Goal: Information Seeking & Learning: Learn about a topic

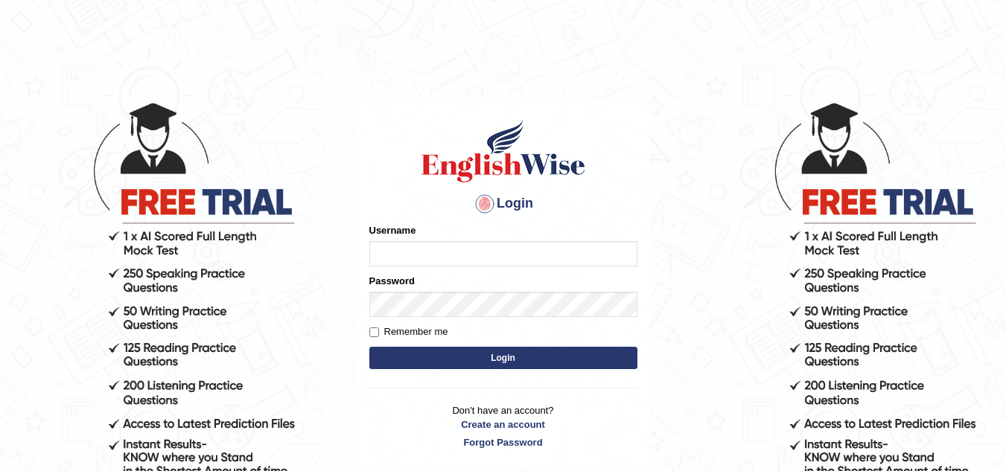
type input "Marzieh1988"
click at [512, 351] on button "Login" at bounding box center [503, 358] width 268 height 22
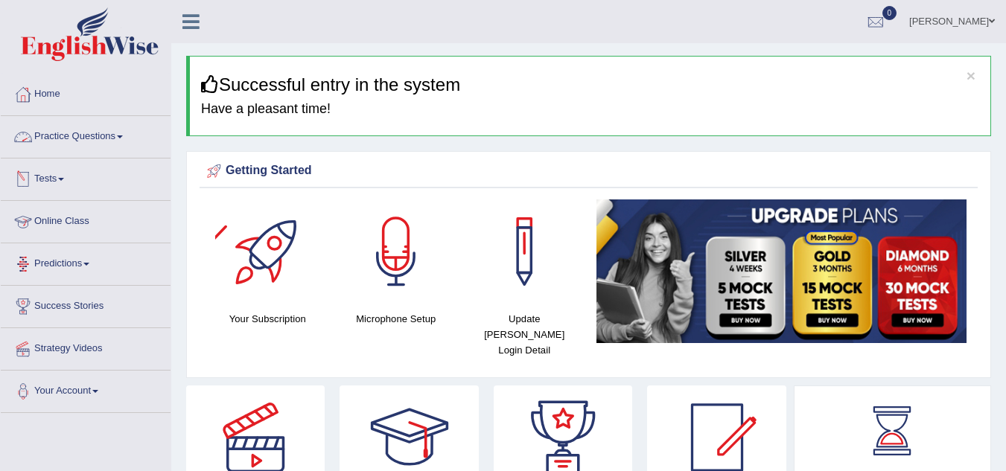
click at [118, 138] on link "Practice Questions" at bounding box center [86, 134] width 170 height 37
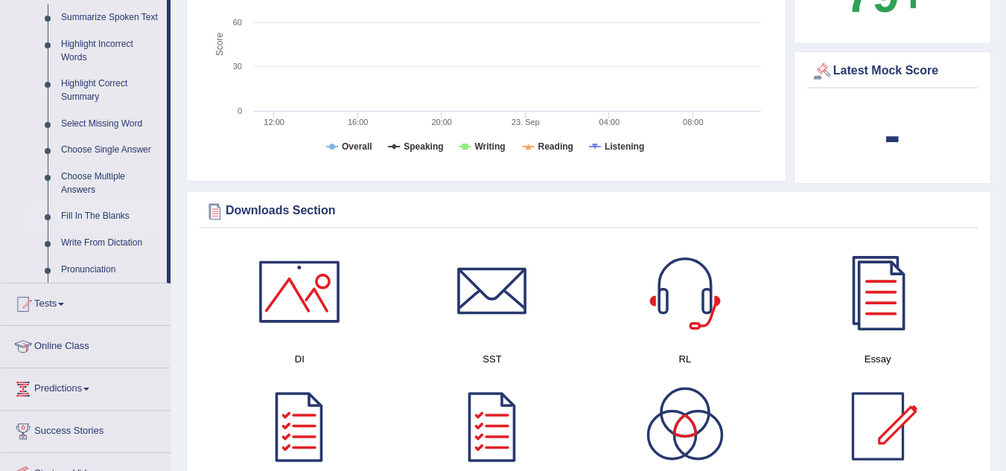
scroll to position [596, 0]
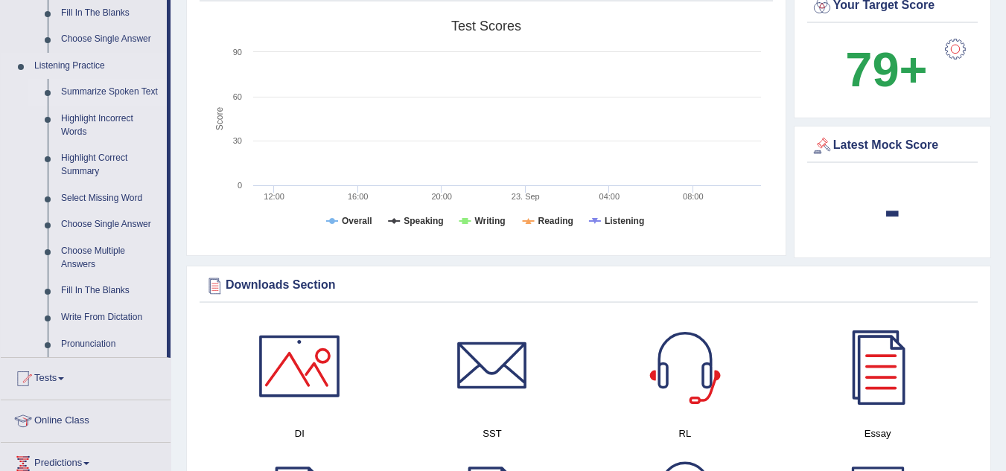
click at [146, 92] on link "Summarize Spoken Text" at bounding box center [110, 92] width 112 height 27
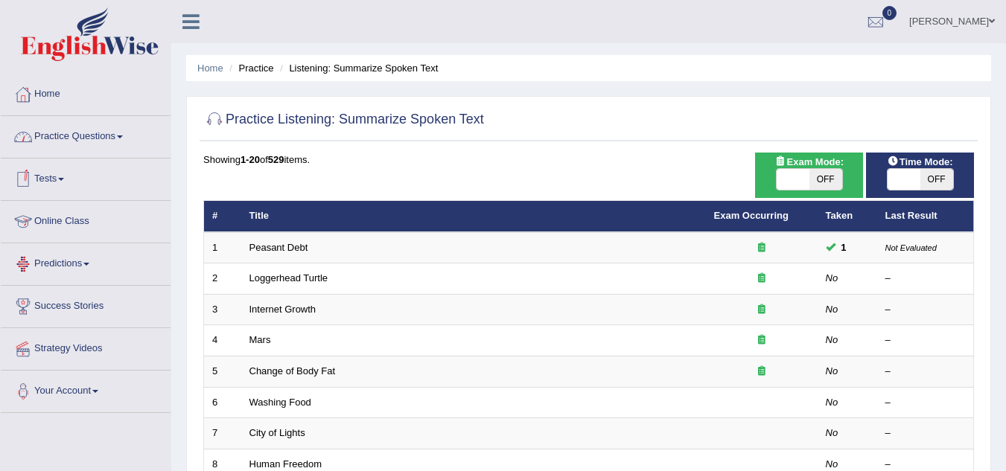
click at [123, 136] on span at bounding box center [120, 137] width 6 height 3
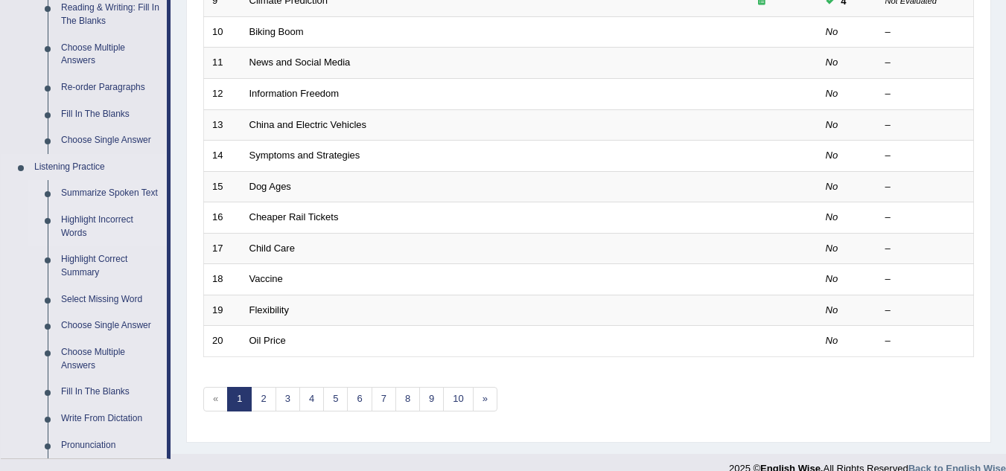
scroll to position [521, 0]
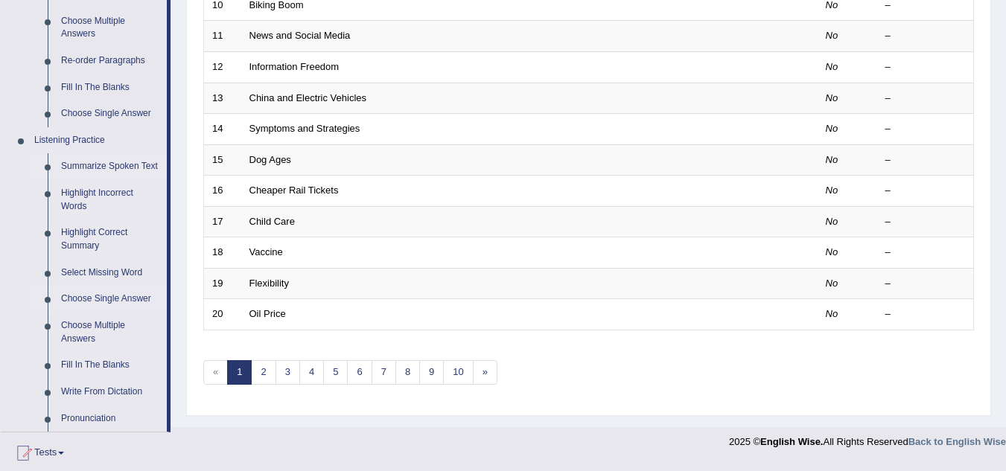
click at [114, 296] on link "Choose Single Answer" at bounding box center [110, 299] width 112 height 27
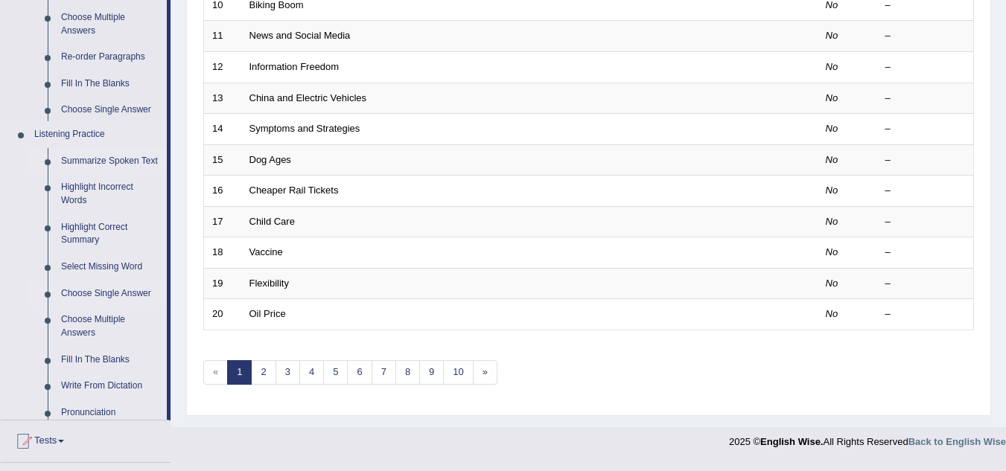
scroll to position [367, 0]
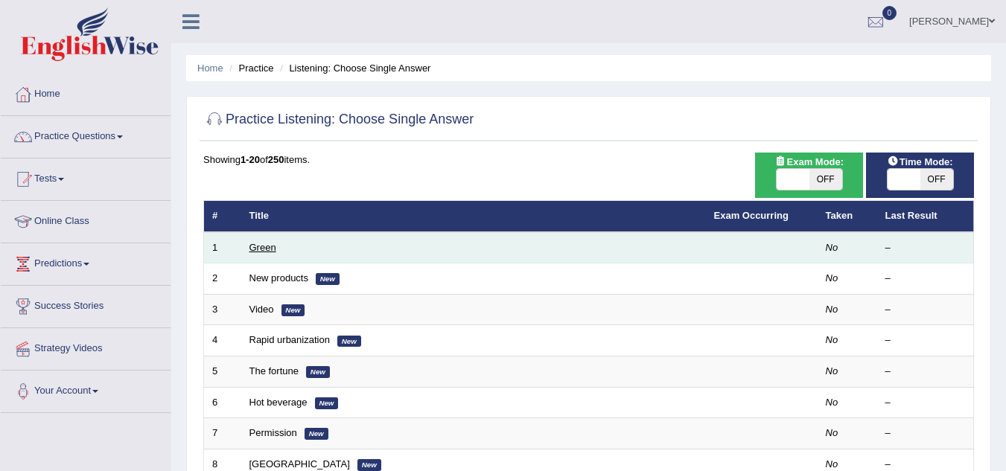
click at [259, 246] on link "Green" at bounding box center [262, 247] width 27 height 11
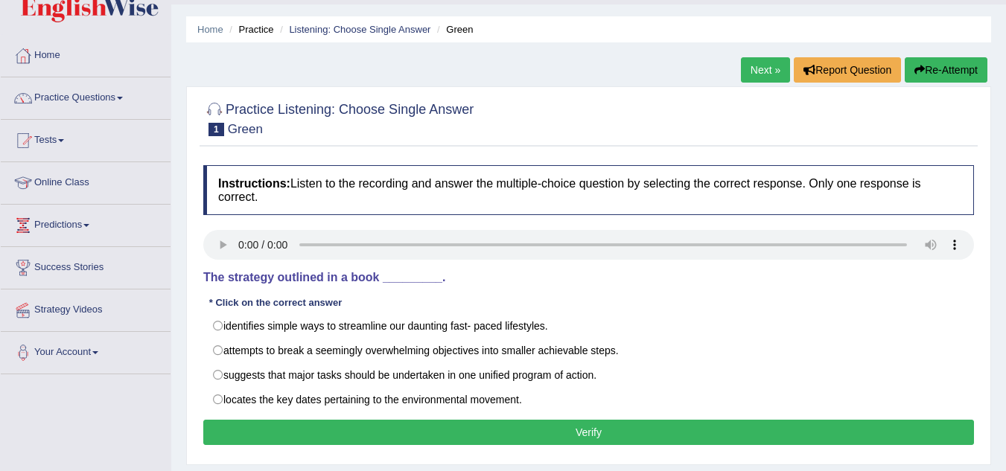
scroll to position [74, 0]
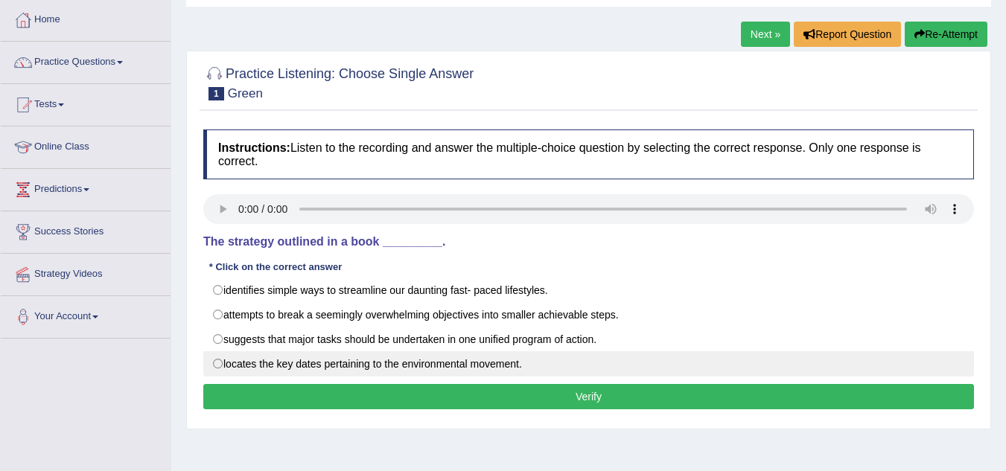
click at [217, 362] on label "locates the key dates pertaining to the environmental movement." at bounding box center [588, 363] width 771 height 25
radio input "true"
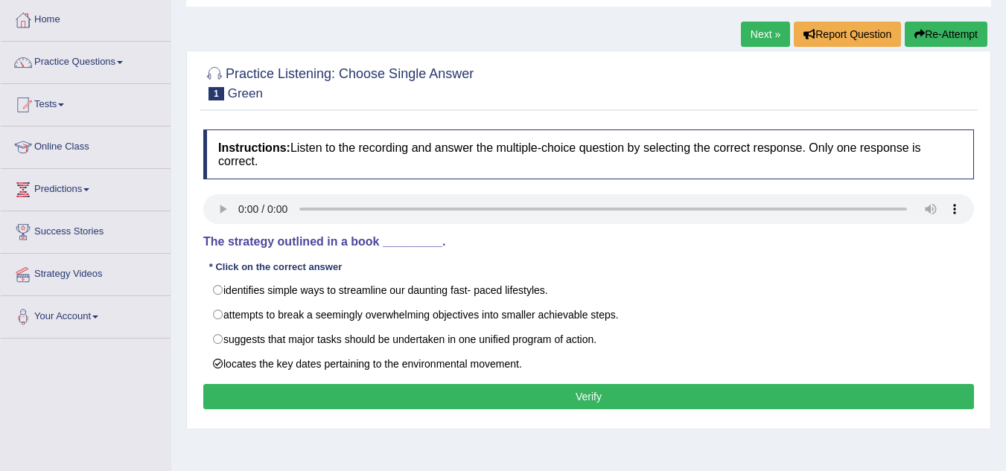
click at [296, 388] on button "Verify" at bounding box center [588, 396] width 771 height 25
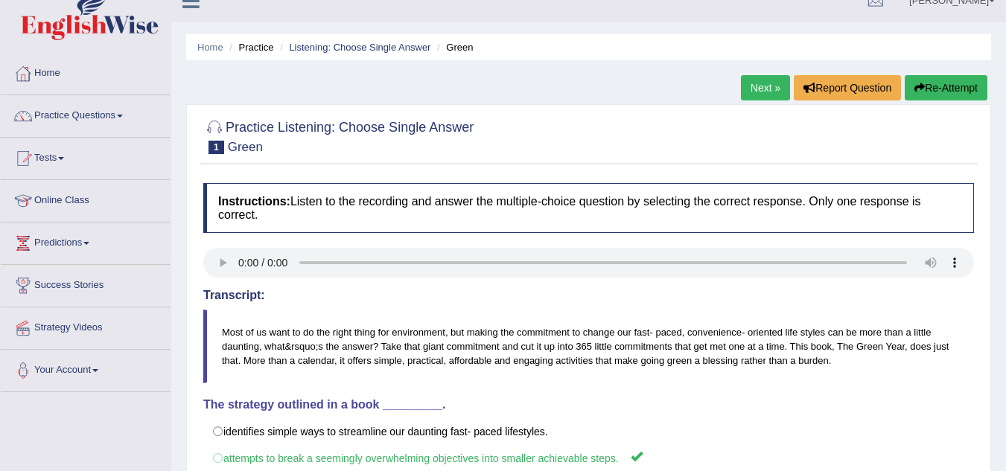
scroll to position [0, 0]
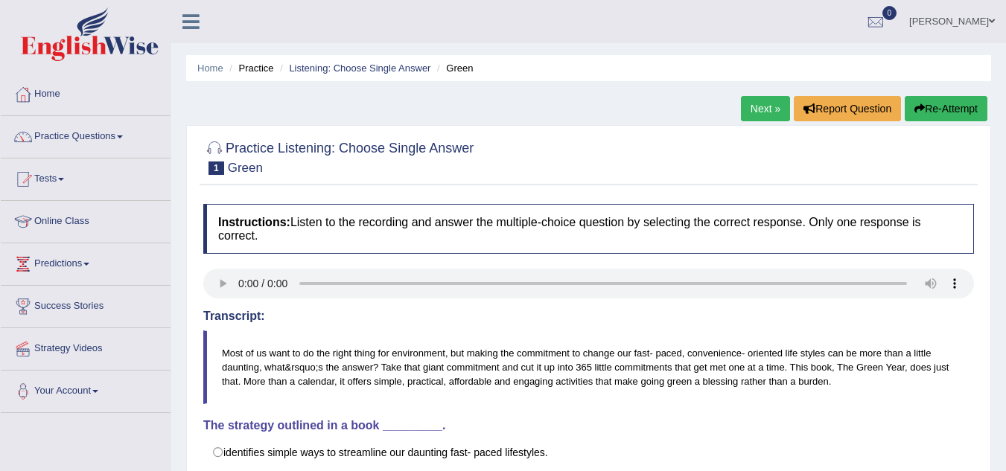
click at [757, 108] on link "Next »" at bounding box center [765, 108] width 49 height 25
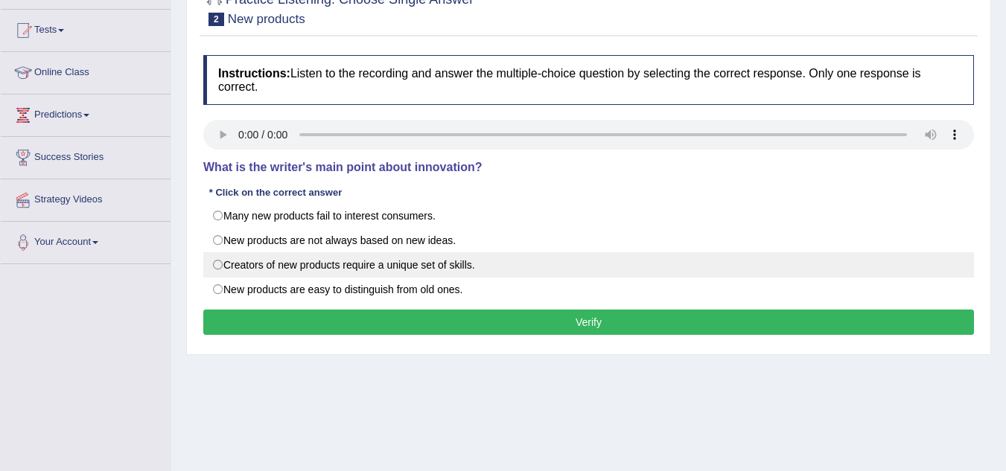
click at [222, 263] on label "Creators of new products require a unique set of skills." at bounding box center [588, 264] width 771 height 25
radio input "true"
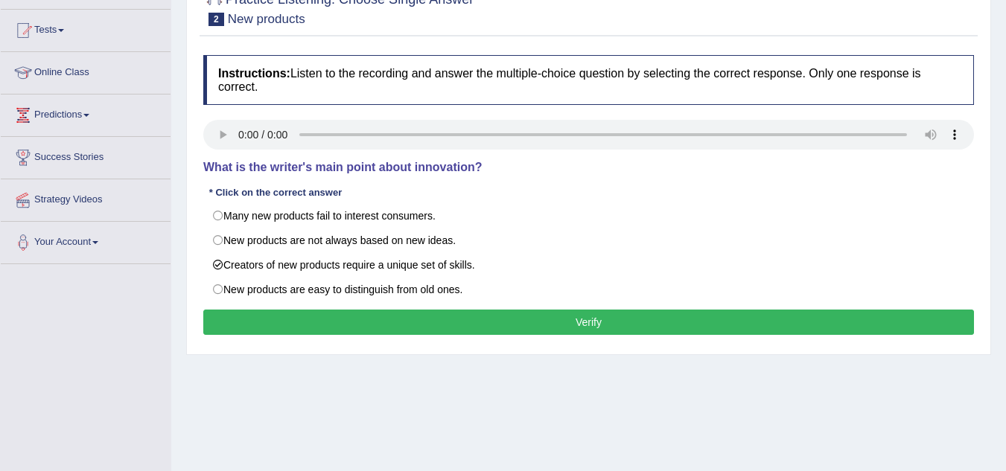
click at [337, 311] on button "Verify" at bounding box center [588, 322] width 771 height 25
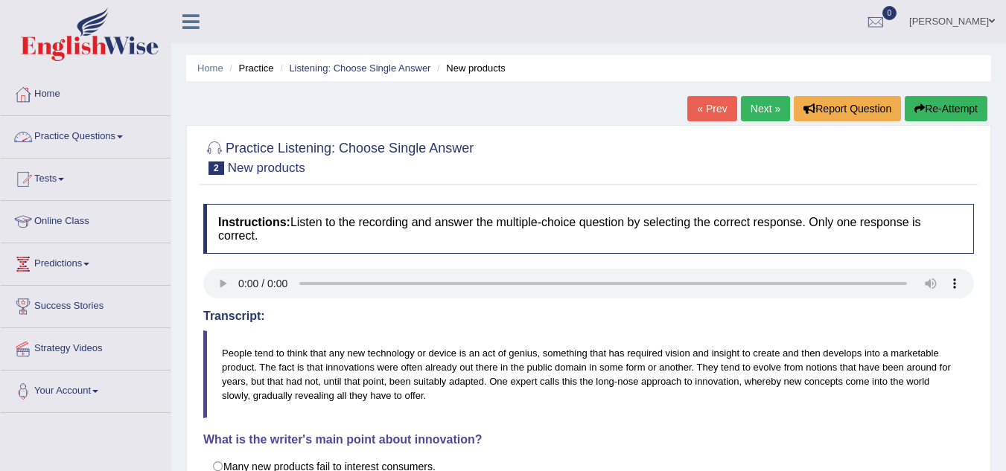
click at [129, 133] on link "Practice Questions" at bounding box center [86, 134] width 170 height 37
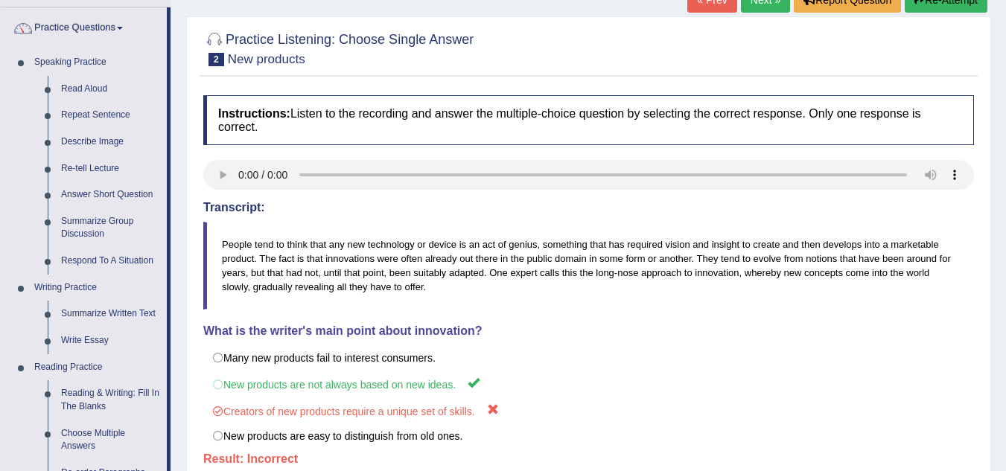
scroll to position [74, 0]
